Goal: Transaction & Acquisition: Purchase product/service

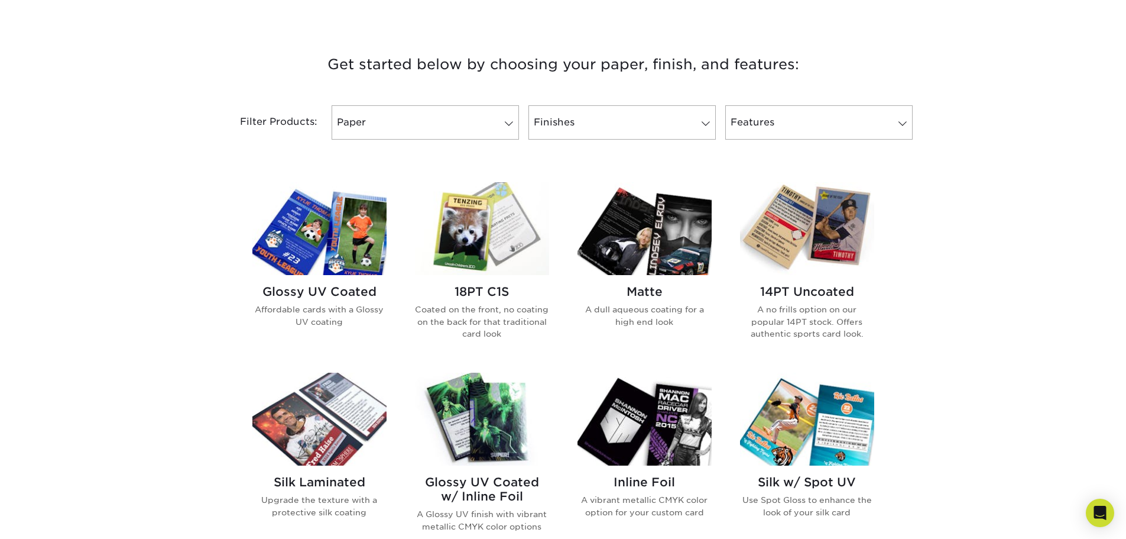
scroll to position [414, 0]
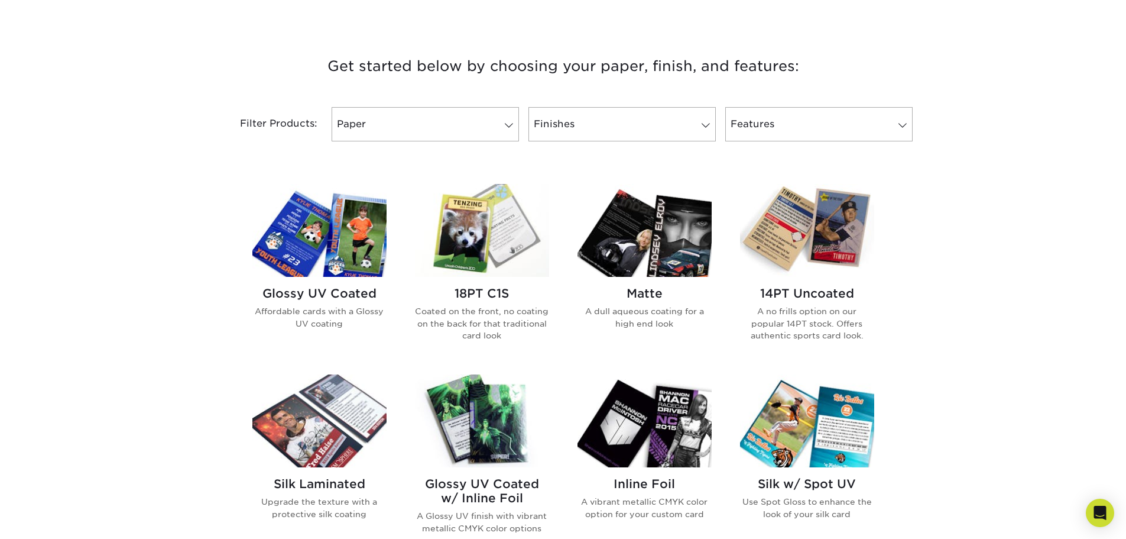
click at [342, 257] on img at bounding box center [319, 230] width 134 height 93
